Goal: Task Accomplishment & Management: Use online tool/utility

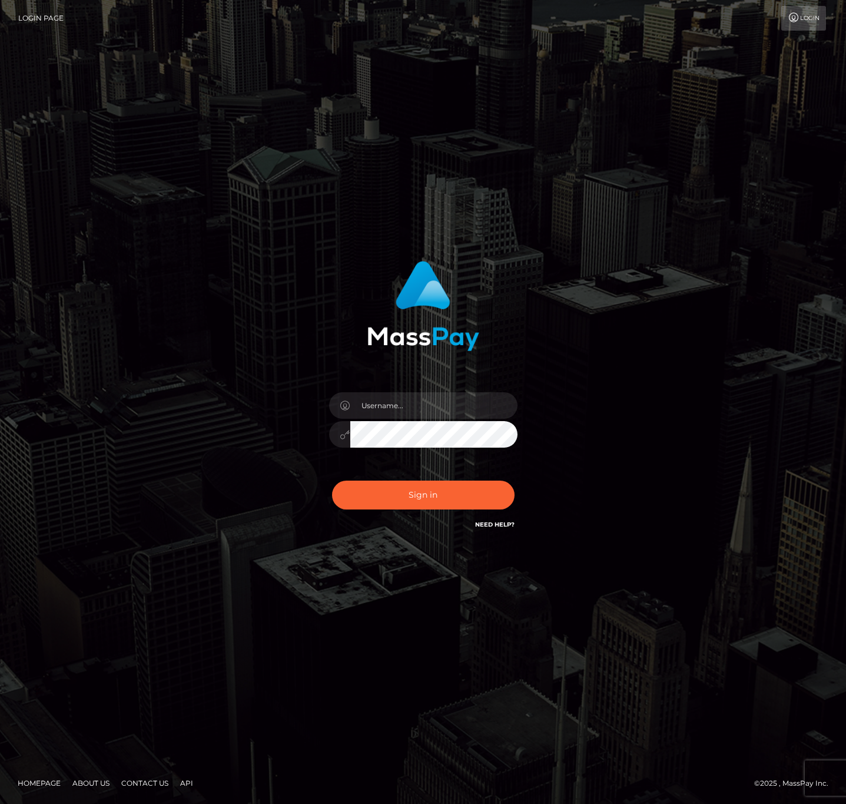
click at [368, 402] on input "text" at bounding box center [433, 405] width 167 height 26
click at [446, 406] on input "speralta" at bounding box center [433, 405] width 167 height 26
type input "speralta"
click at [380, 497] on button "Sign in" at bounding box center [423, 494] width 183 height 29
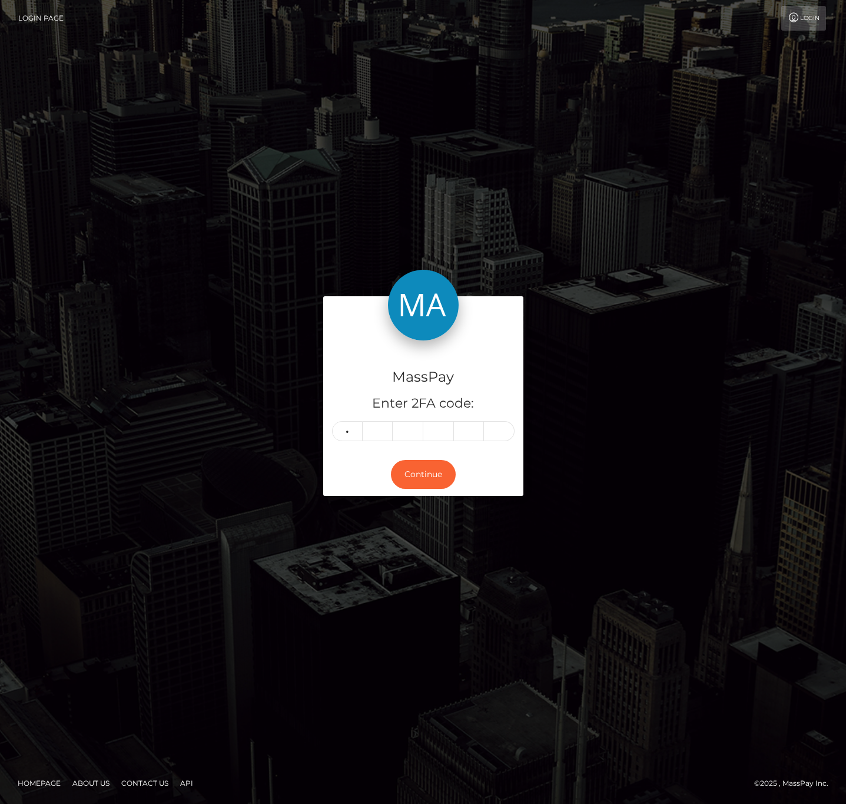
type input "2"
type input "6"
type input "1"
type input "9"
type input "5"
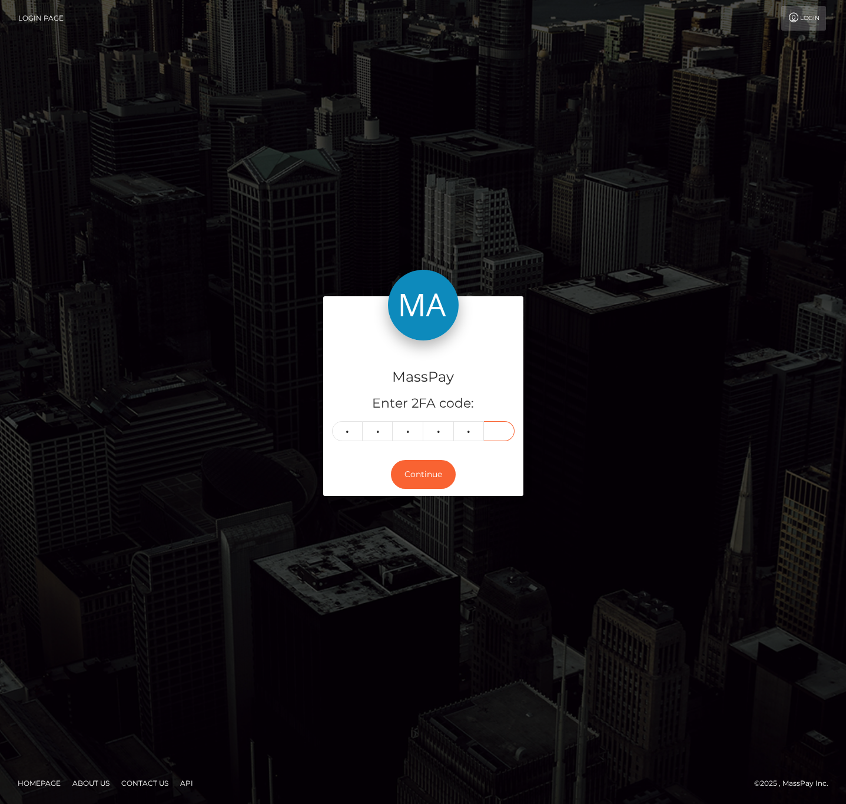
type input "2"
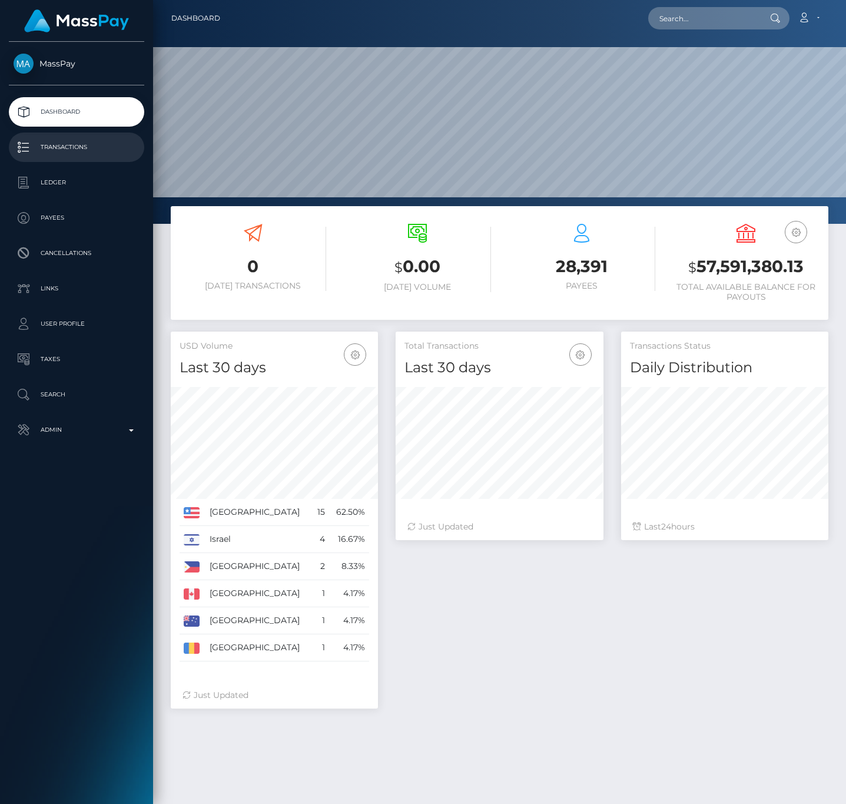
scroll to position [208, 207]
click at [75, 150] on p "Transactions" at bounding box center [77, 147] width 126 height 18
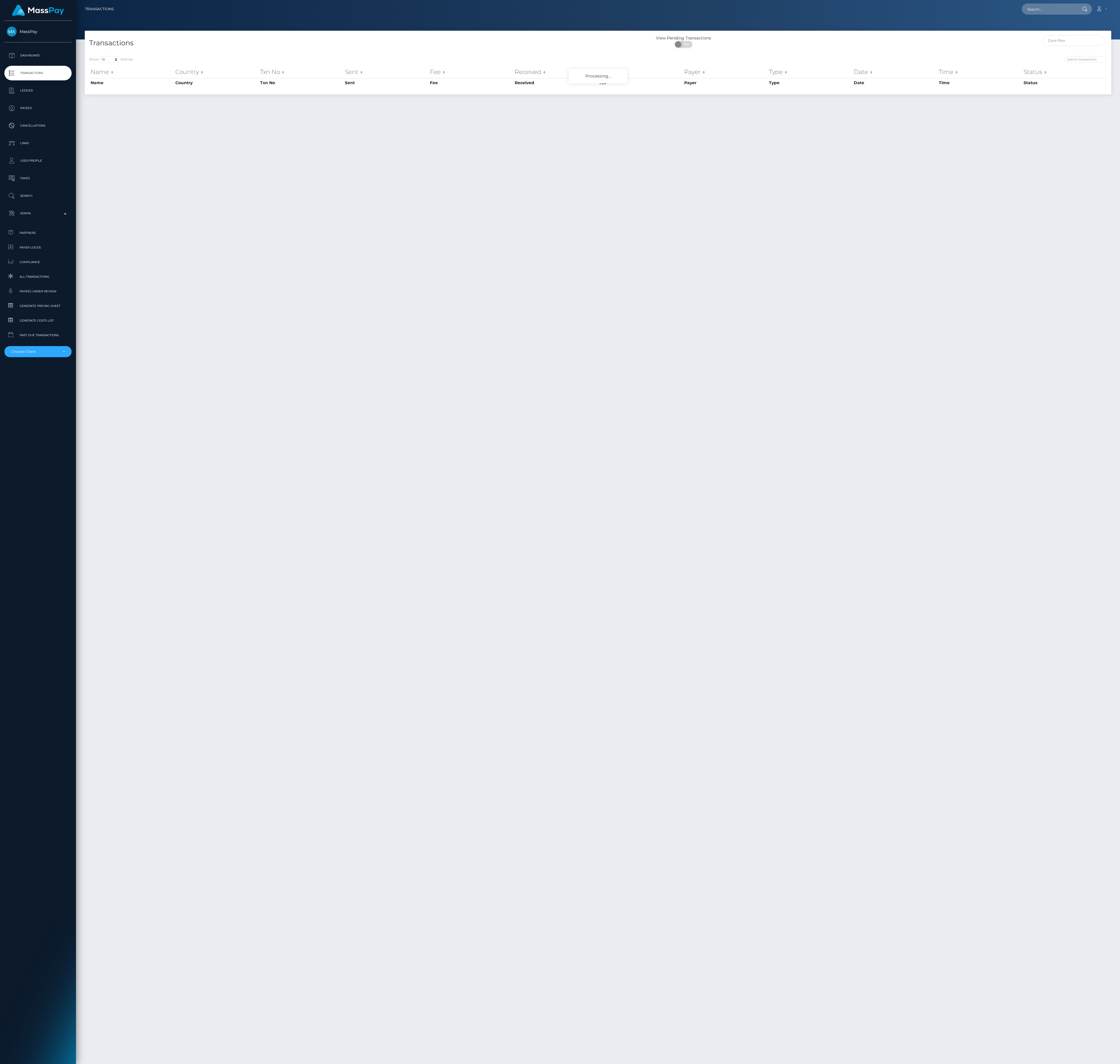
scroll to position [15, 0]
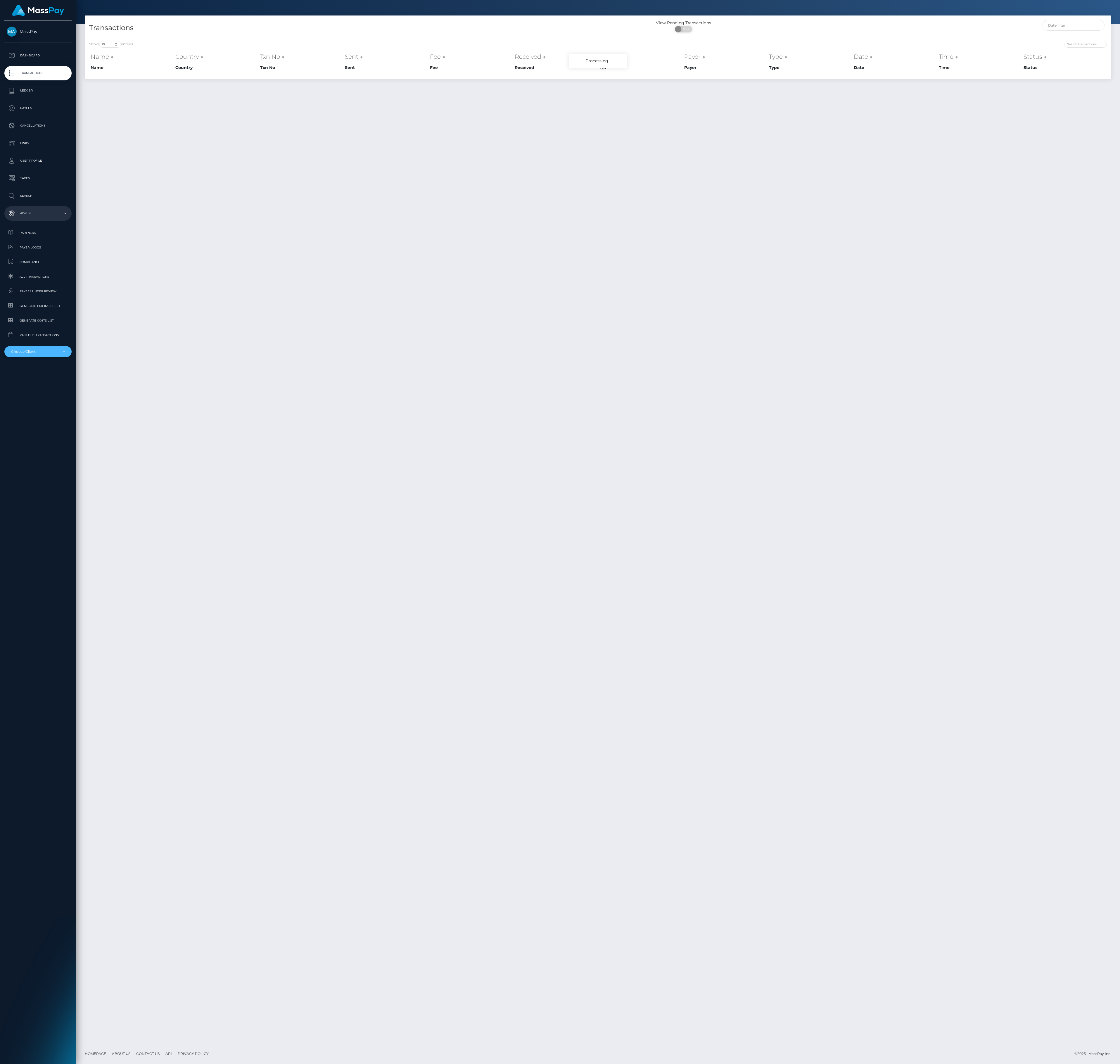
click at [61, 355] on div "Choose Client" at bounding box center [38, 352] width 67 height 11
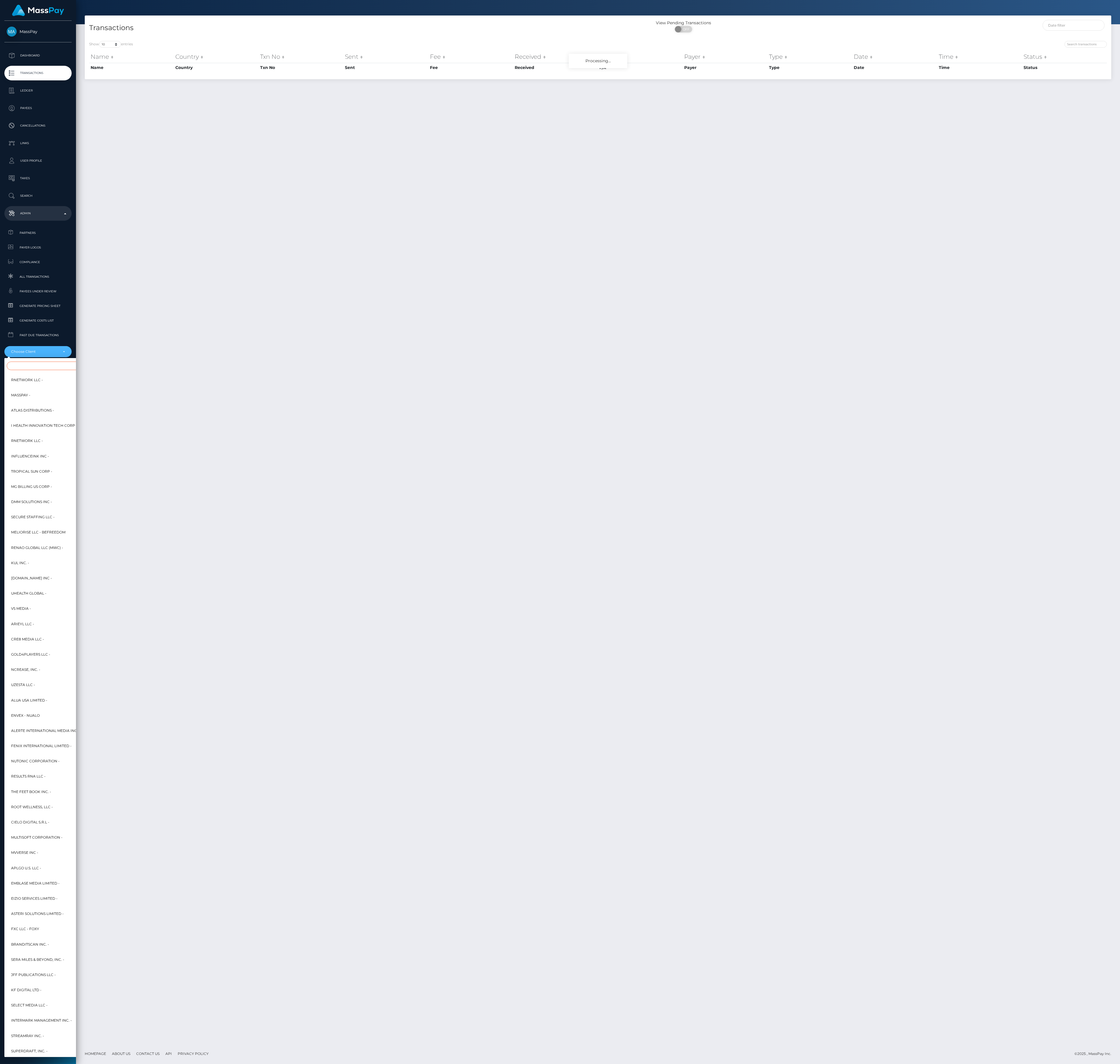
click at [68, 369] on input "Search" at bounding box center [71, 365] width 129 height 8
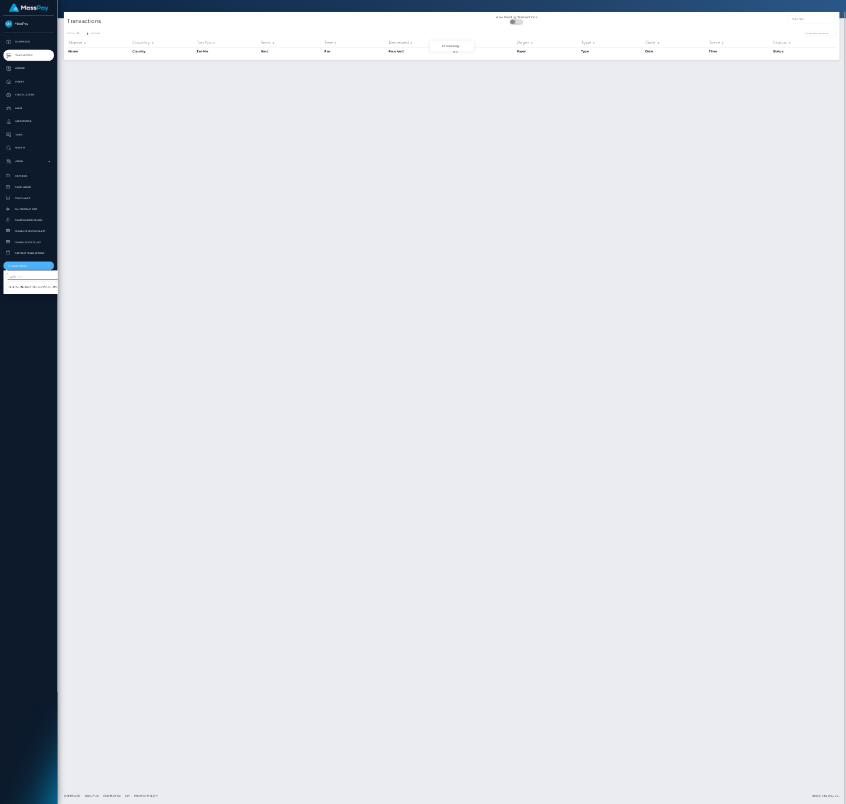
scroll to position [0, 0]
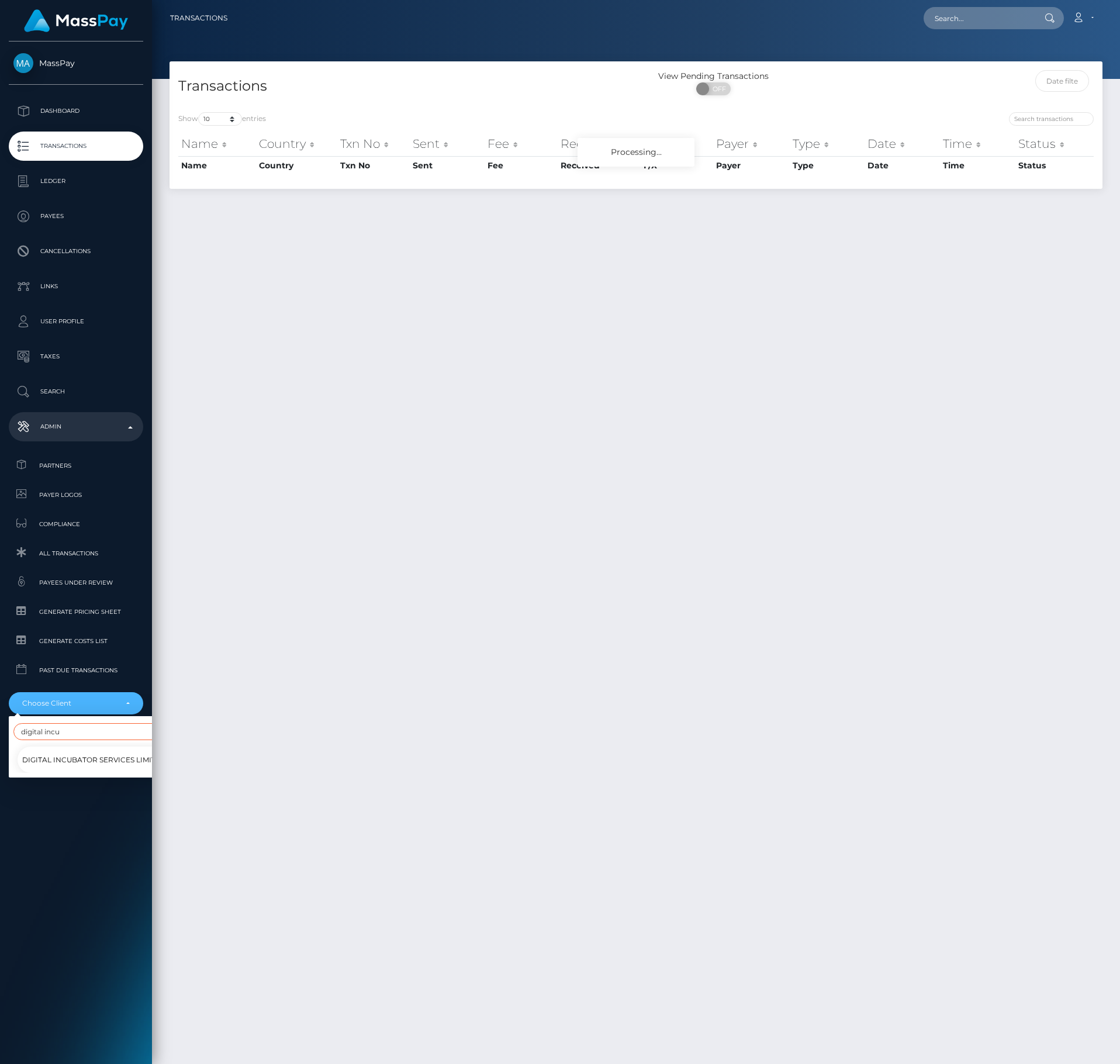
type input "digital incu"
click at [114, 761] on span "Digital Incubator Services Limited - Affiliate Institute" at bounding box center [135, 759] width 226 height 15
select select "290"
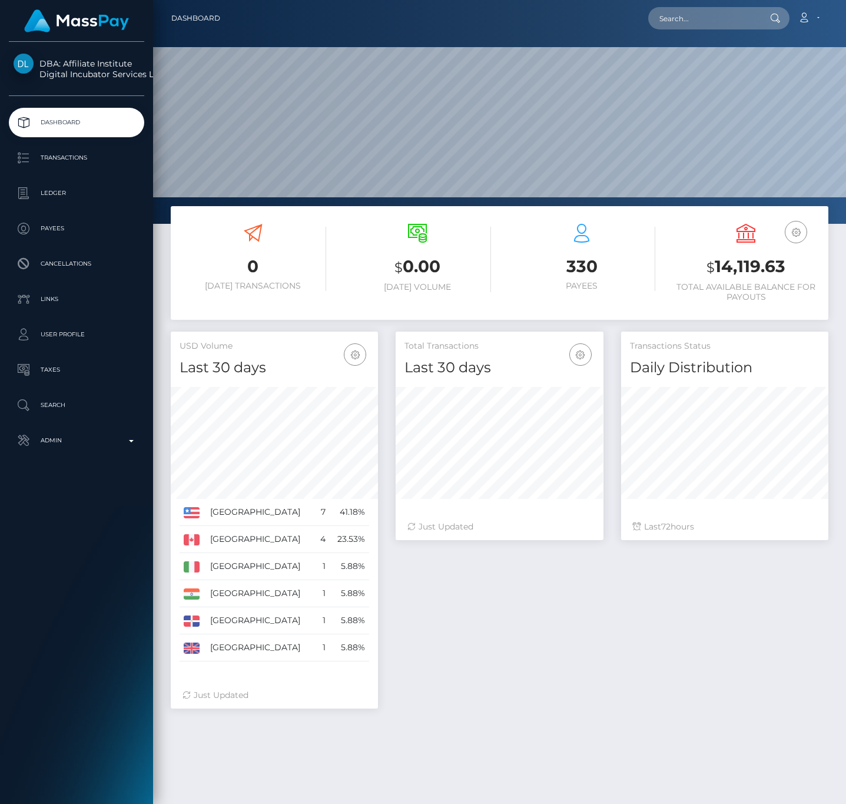
scroll to position [208, 207]
drag, startPoint x: 179, startPoint y: 508, endPoint x: 361, endPoint y: 645, distance: 228.2
click at [361, 645] on tbody "United States 7 41.18%" at bounding box center [275, 580] width 190 height 163
drag, startPoint x: 639, startPoint y: 654, endPoint x: 659, endPoint y: 606, distance: 52.3
click at [639, 654] on div "Total Transactions Last 30 days Last 30 days Last 60 days Last 90 days 72" at bounding box center [612, 525] width 450 height 389
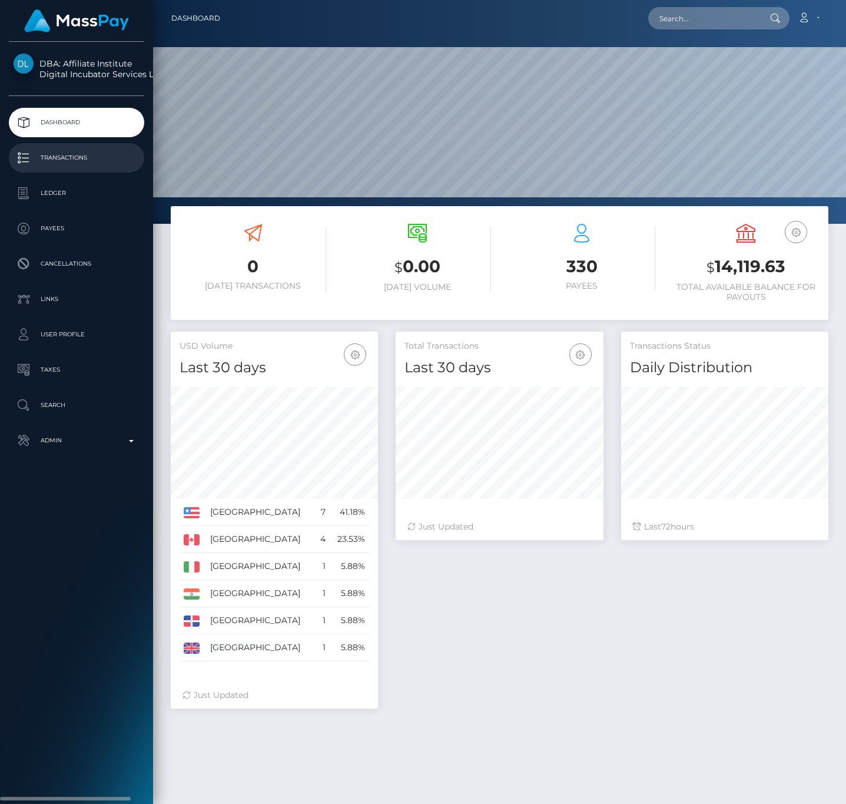
click at [87, 149] on p "Transactions" at bounding box center [77, 158] width 126 height 18
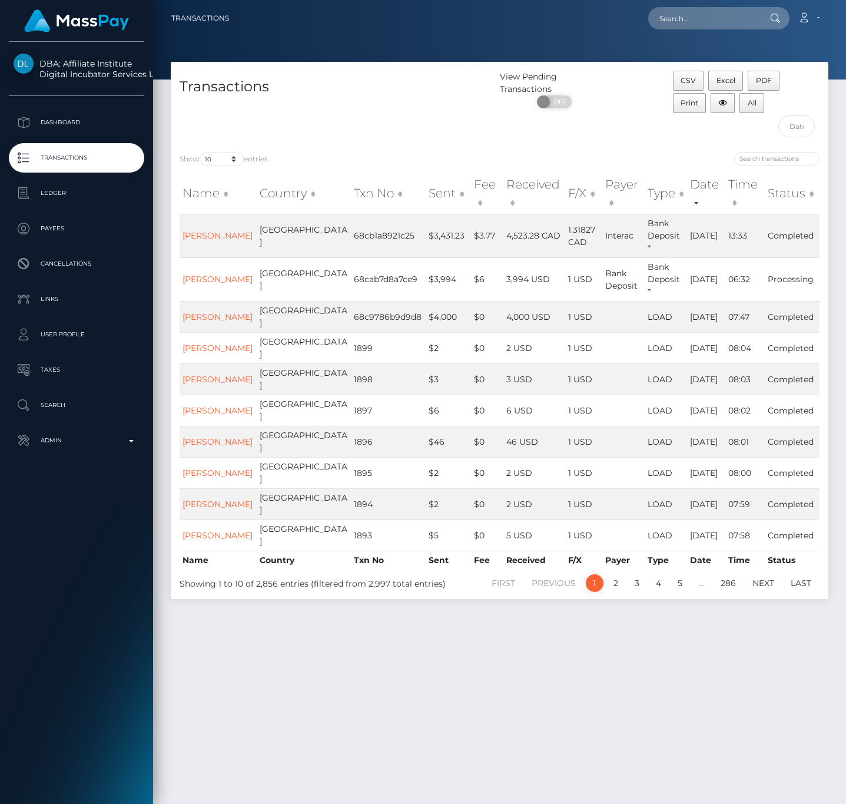
drag, startPoint x: 783, startPoint y: 151, endPoint x: 784, endPoint y: 165, distance: 14.2
click at [784, 155] on div "Show 10 25 50 100 250 500 1,000 3,500 All entries Name Country Txn No Sent Fee …" at bounding box center [500, 371] width 658 height 456
click at [784, 165] on input "search" at bounding box center [776, 159] width 85 height 14
click at [780, 157] on input "search" at bounding box center [776, 159] width 85 height 14
click at [780, 158] on input "search" at bounding box center [776, 159] width 85 height 14
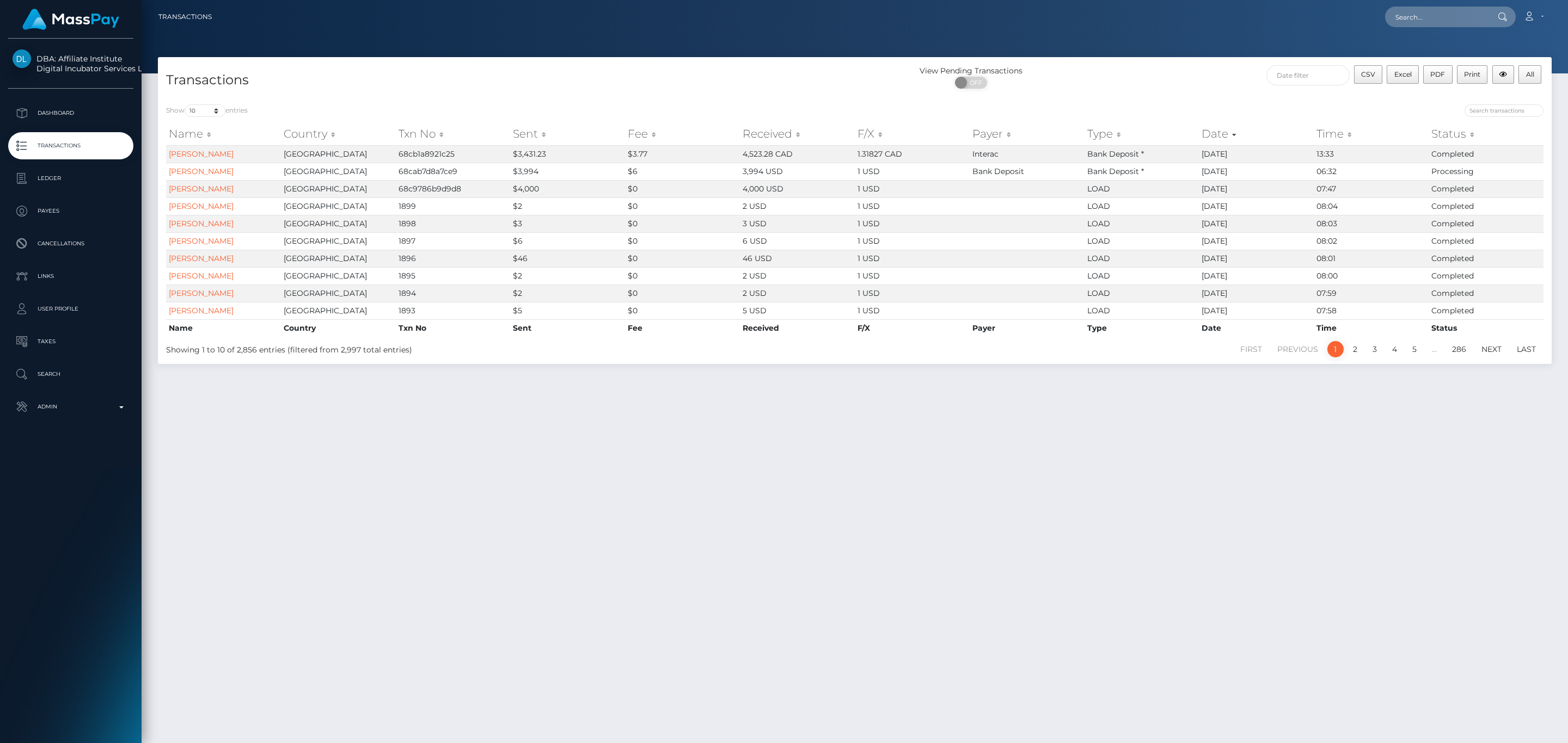
click at [782, 103] on div "Show 10 25 50 100 250 500 1,000 3,500 All entries Name Country Txn No Sent Fee …" at bounding box center [854, 230] width 1393 height 268
click at [782, 108] on input "search" at bounding box center [1503, 111] width 79 height 13
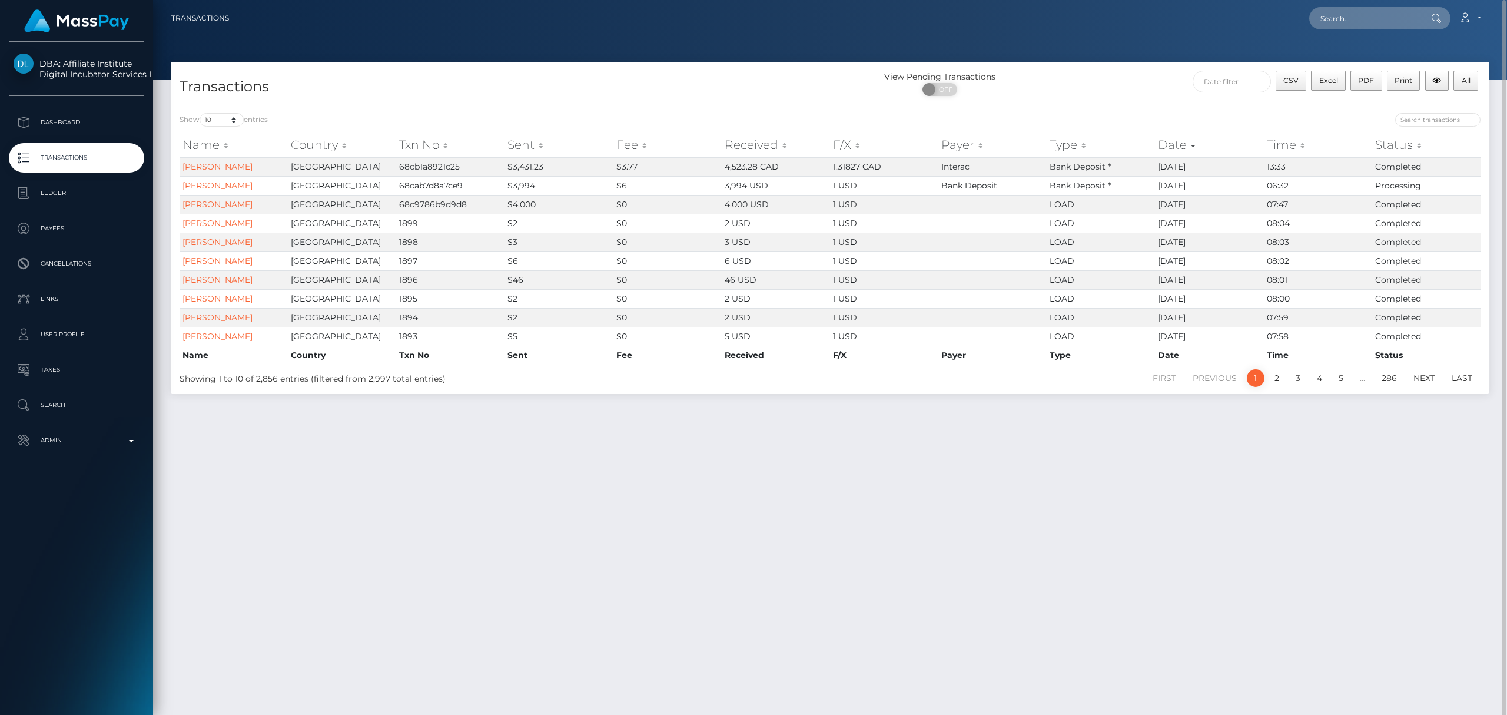
click at [846, 126] on div at bounding box center [1160, 121] width 642 height 16
click at [846, 123] on input "search" at bounding box center [1437, 120] width 85 height 14
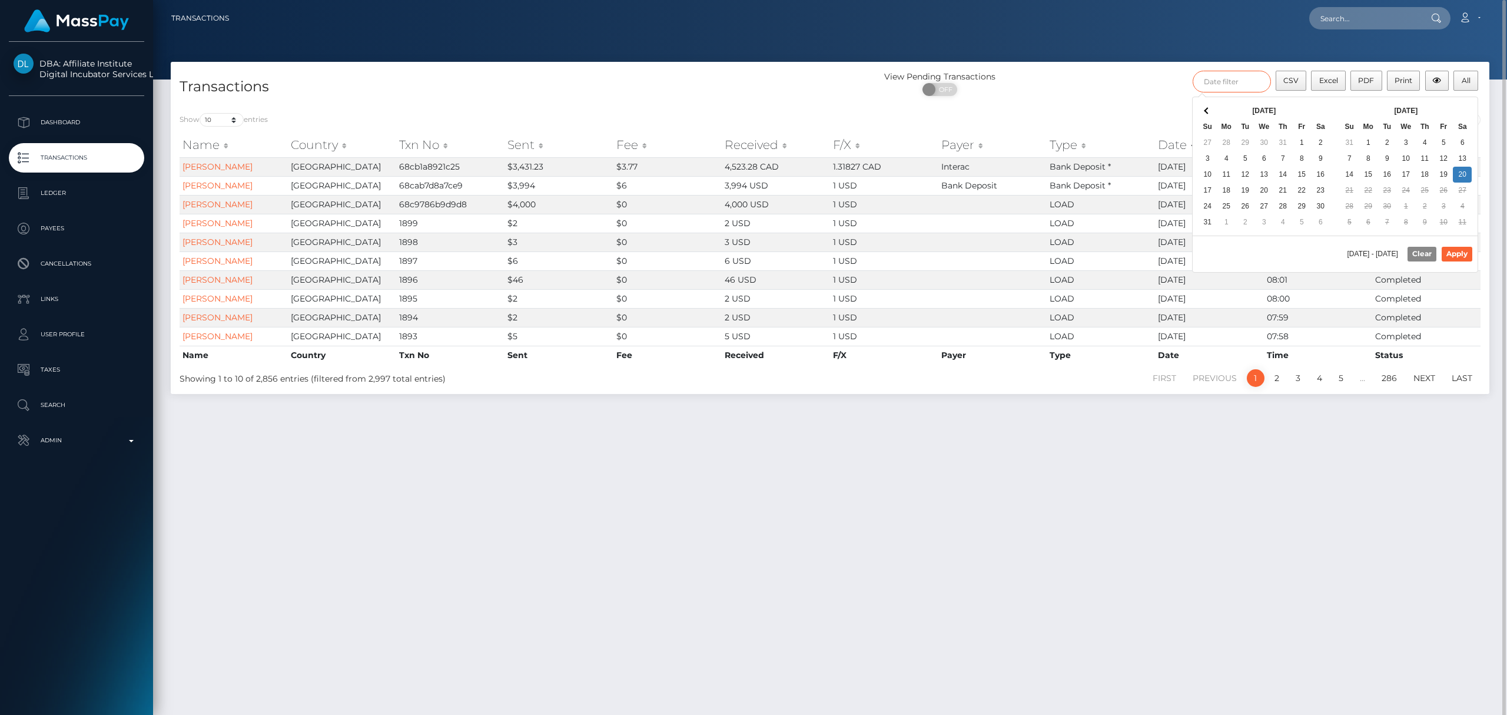
click at [846, 91] on input "text" at bounding box center [1232, 82] width 78 height 22
click at [846, 111] on span at bounding box center [1208, 111] width 6 height 6
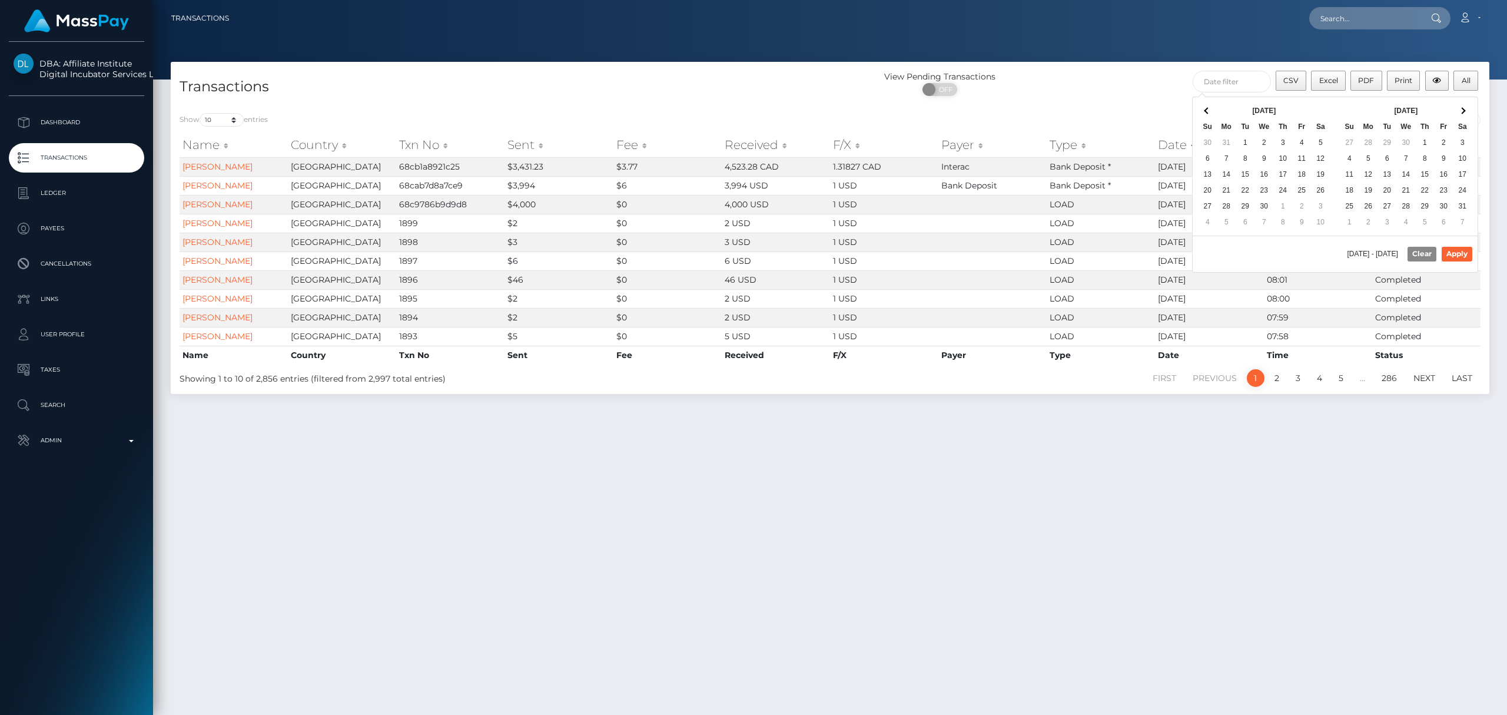
click at [846, 111] on span at bounding box center [1208, 111] width 6 height 6
click at [846, 107] on th at bounding box center [1207, 111] width 19 height 16
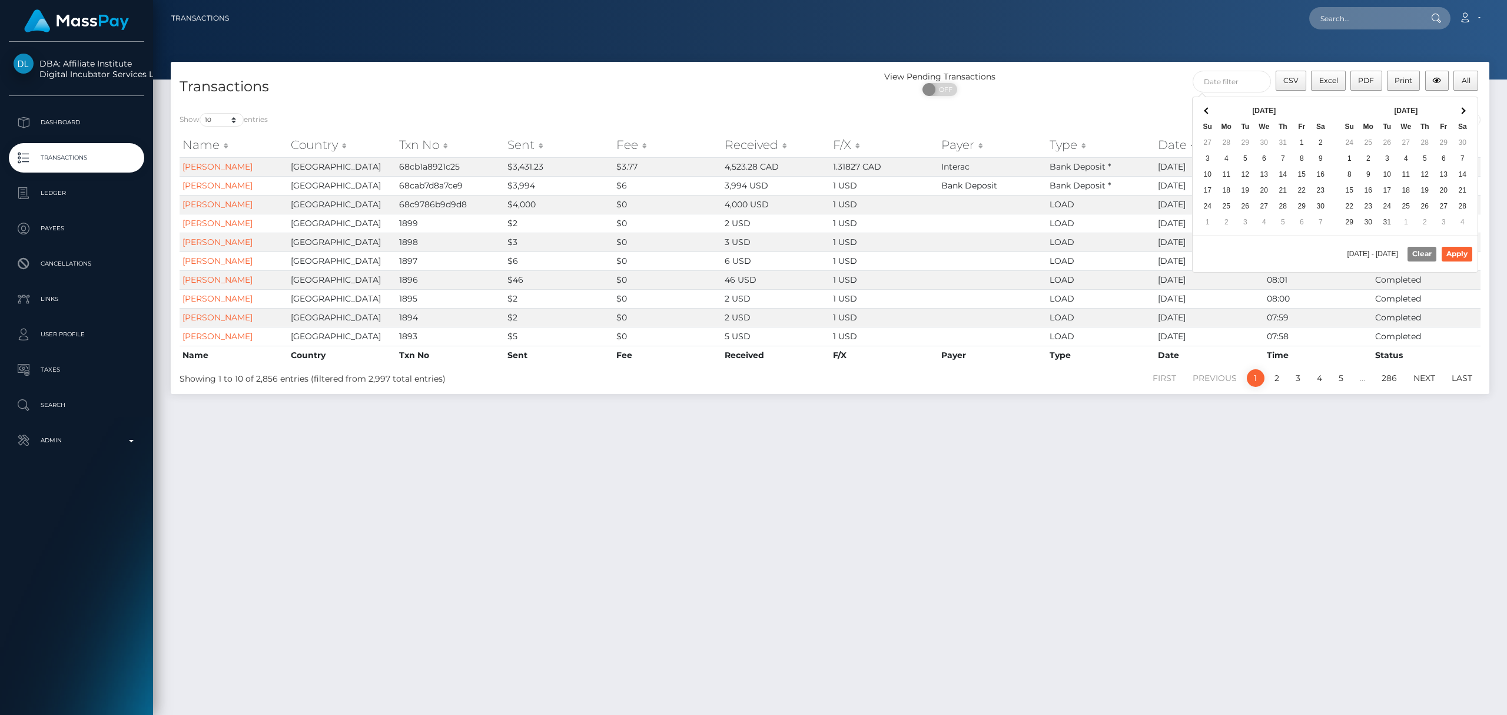
click at [846, 107] on th at bounding box center [1207, 111] width 19 height 16
click at [846, 114] on th at bounding box center [1462, 111] width 19 height 16
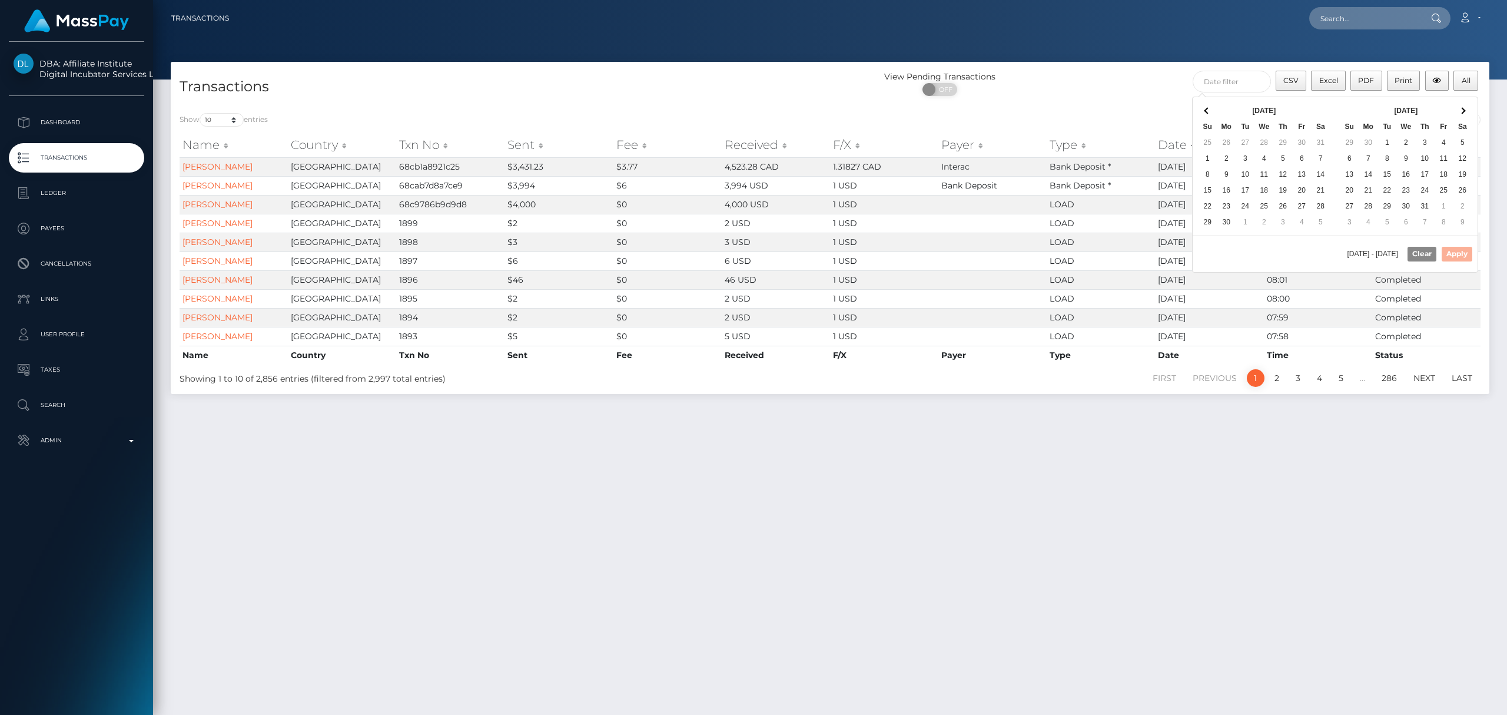
click at [846, 114] on th at bounding box center [1462, 111] width 19 height 16
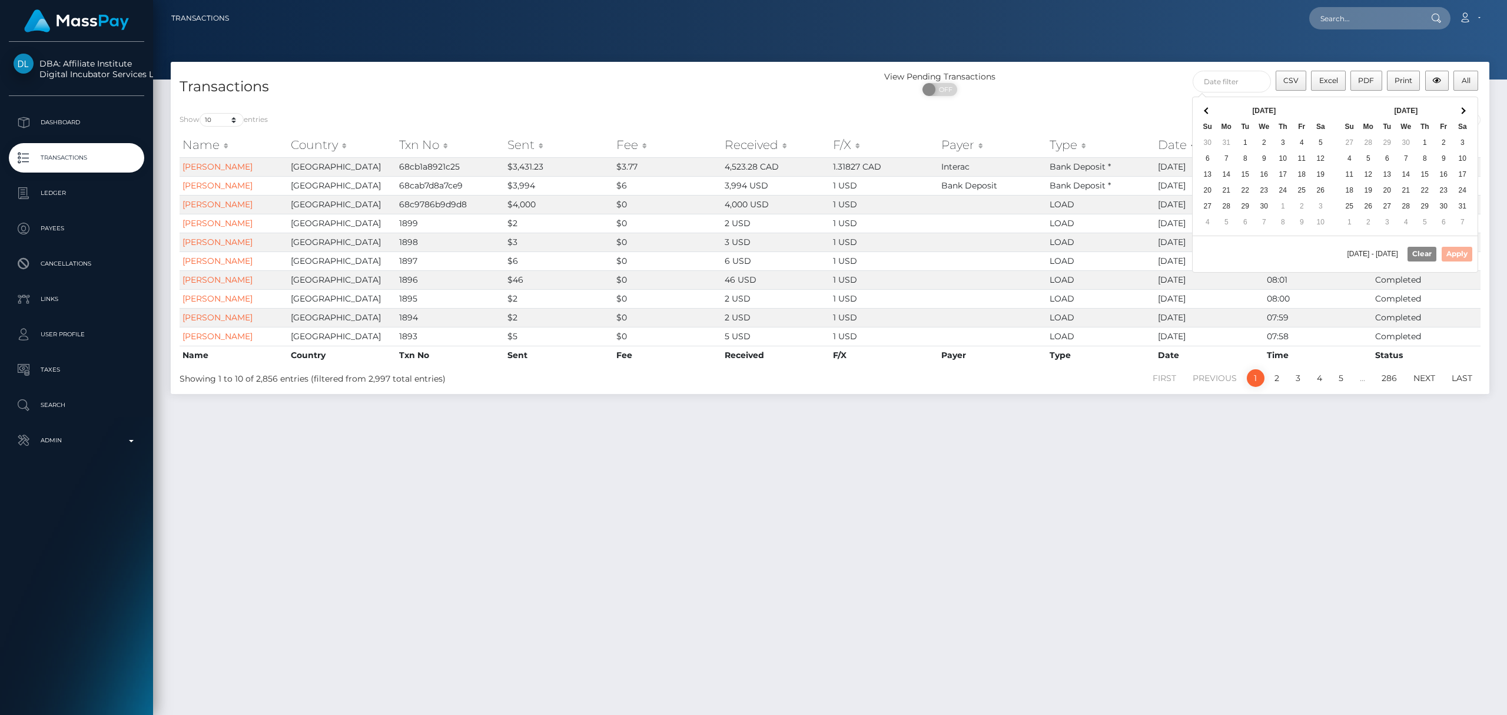
click at [846, 114] on th at bounding box center [1462, 111] width 19 height 16
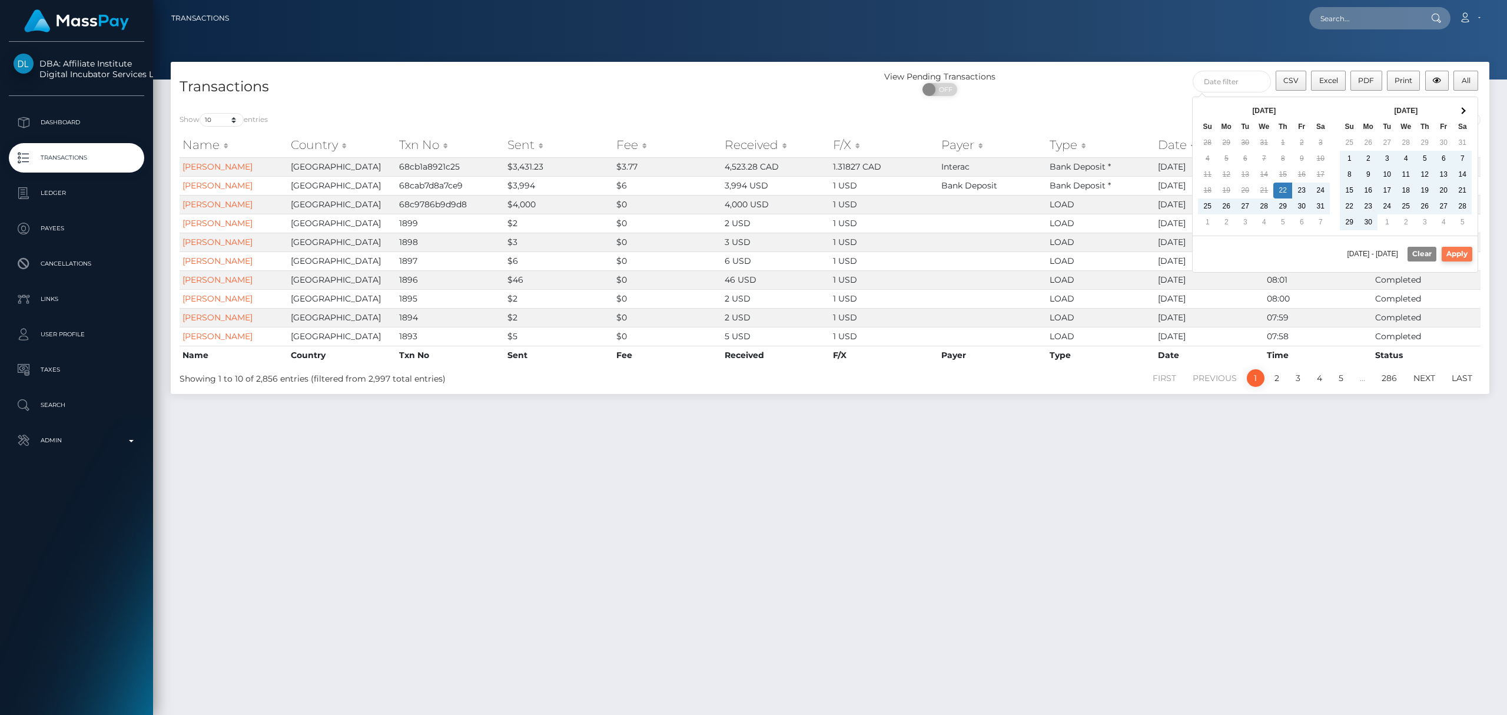
click at [846, 257] on button "Apply" at bounding box center [1457, 254] width 31 height 14
type input "[DATE] - [DATE]"
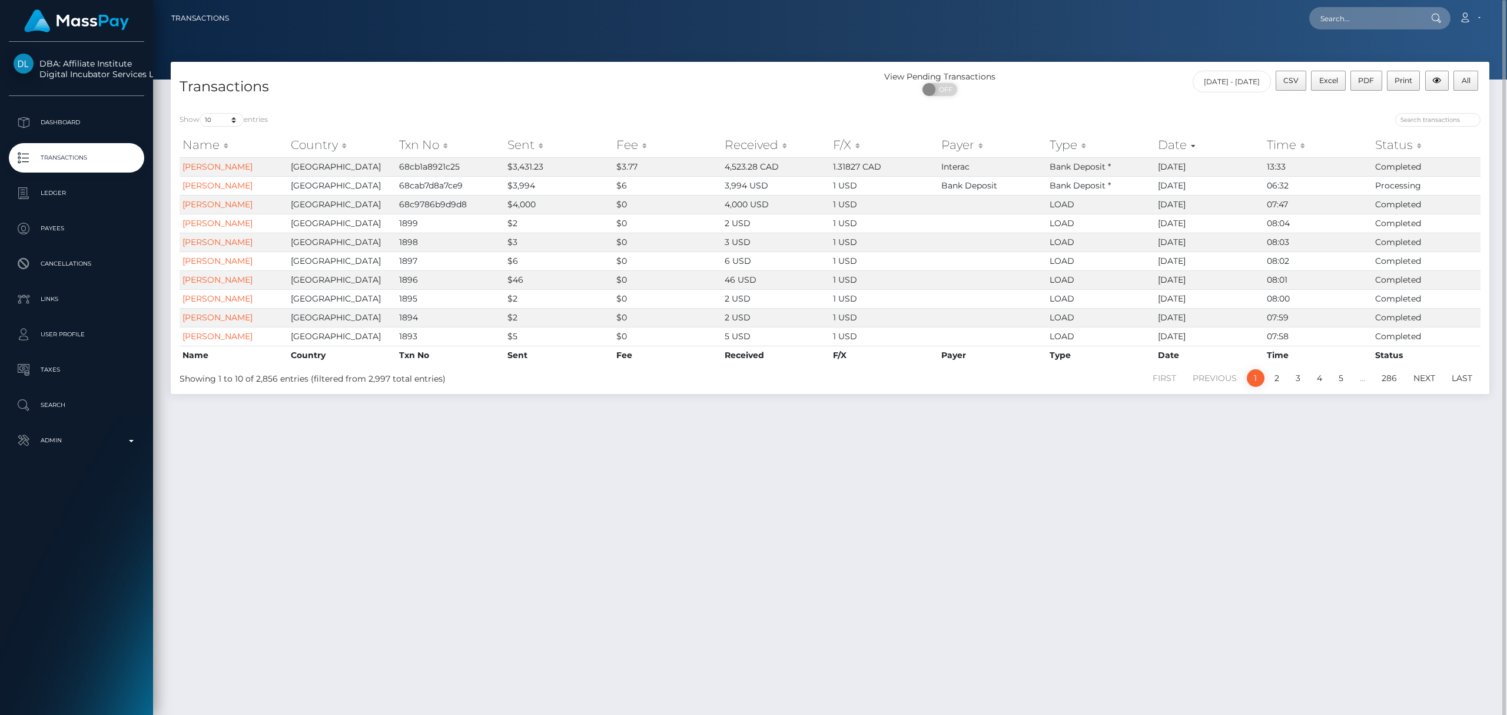
click at [225, 127] on div "Show 10 25 50 100 250 500 1,000 3,500 All entries" at bounding box center [501, 121] width 642 height 16
click at [229, 110] on div "Show 10 25 50 100 250 500 1,000 3,500 All entries Name Country Txn No Sent Fee …" at bounding box center [830, 249] width 1319 height 290
click at [233, 114] on select "10 25 50 100 250 500 1,000 3,500 All" at bounding box center [222, 120] width 44 height 14
select select "-1"
click at [201, 113] on select "10 25 50 100 250 500 1,000 3,500 All" at bounding box center [222, 120] width 44 height 14
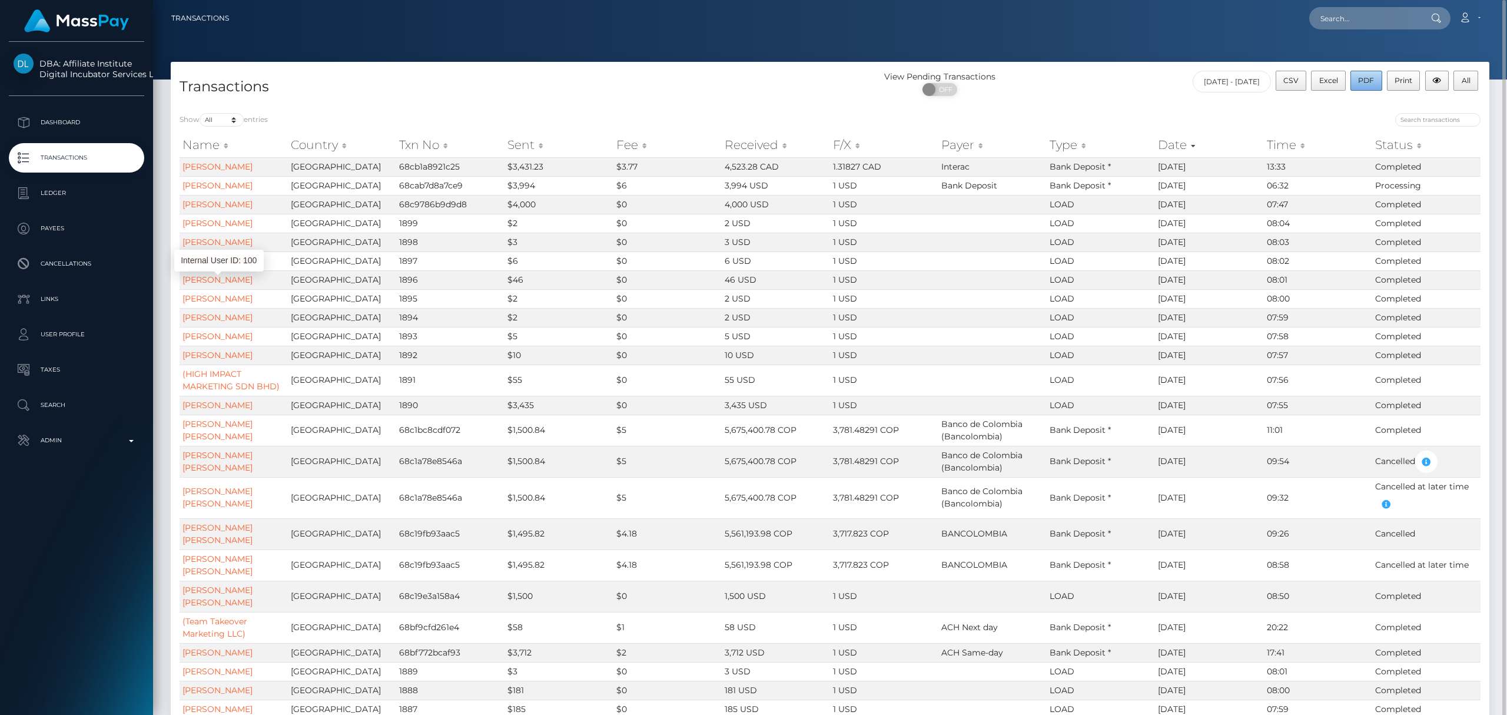
click at [846, 78] on div "CSV Excel PDF Print All" at bounding box center [1378, 82] width 205 height 22
click at [846, 114] on div at bounding box center [1160, 121] width 642 height 16
click at [846, 83] on button "Excel" at bounding box center [1328, 81] width 35 height 20
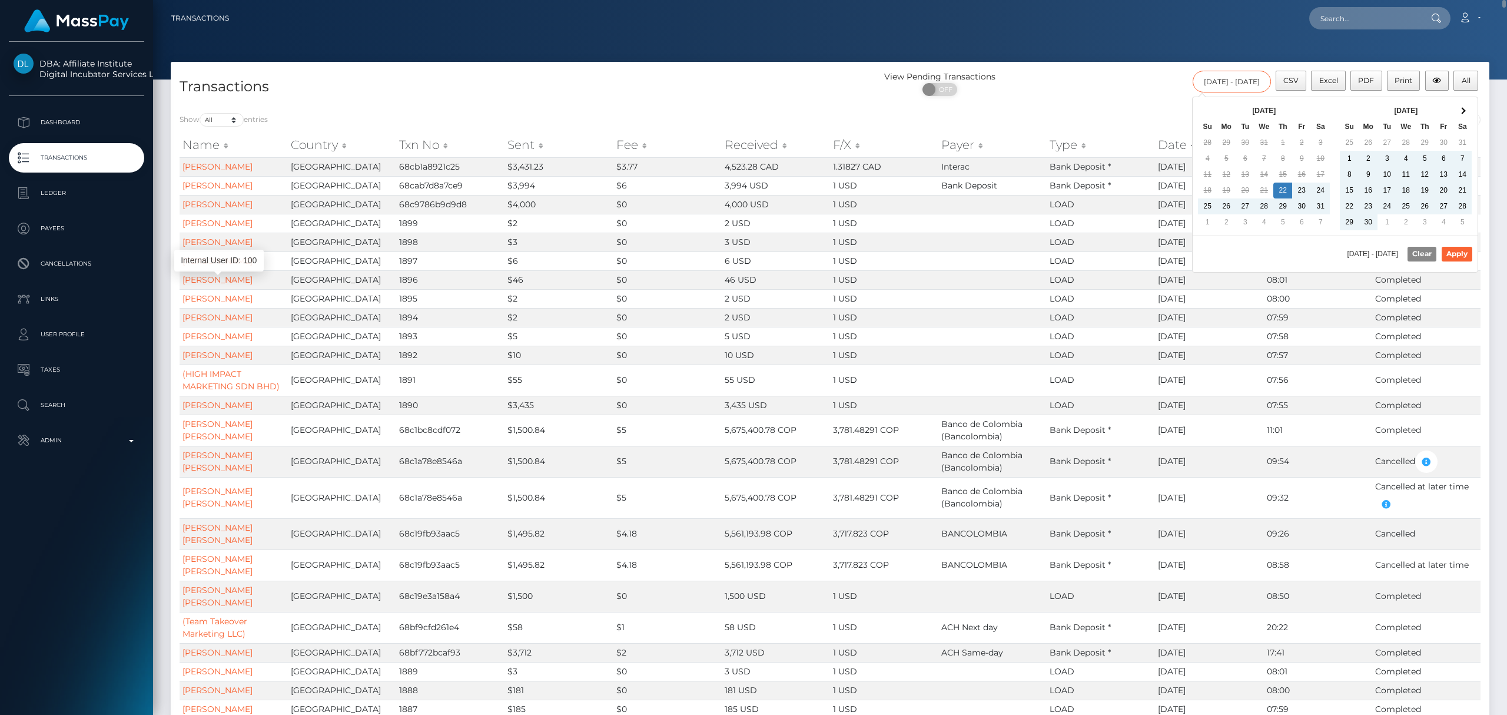
click at [846, 78] on input "[DATE] - [DATE]" at bounding box center [1232, 82] width 78 height 22
click at [649, 95] on h4 "Transactions" at bounding box center [501, 87] width 642 height 21
